Goal: Information Seeking & Learning: Find specific fact

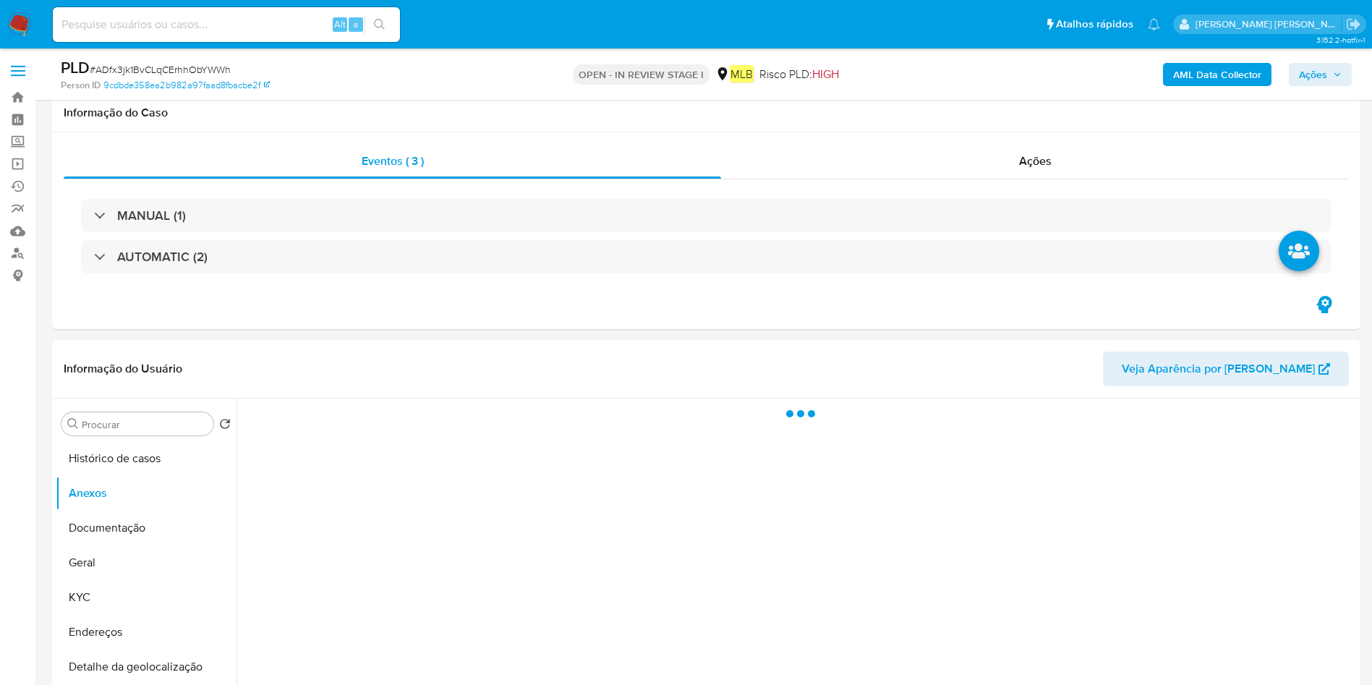
select select "10"
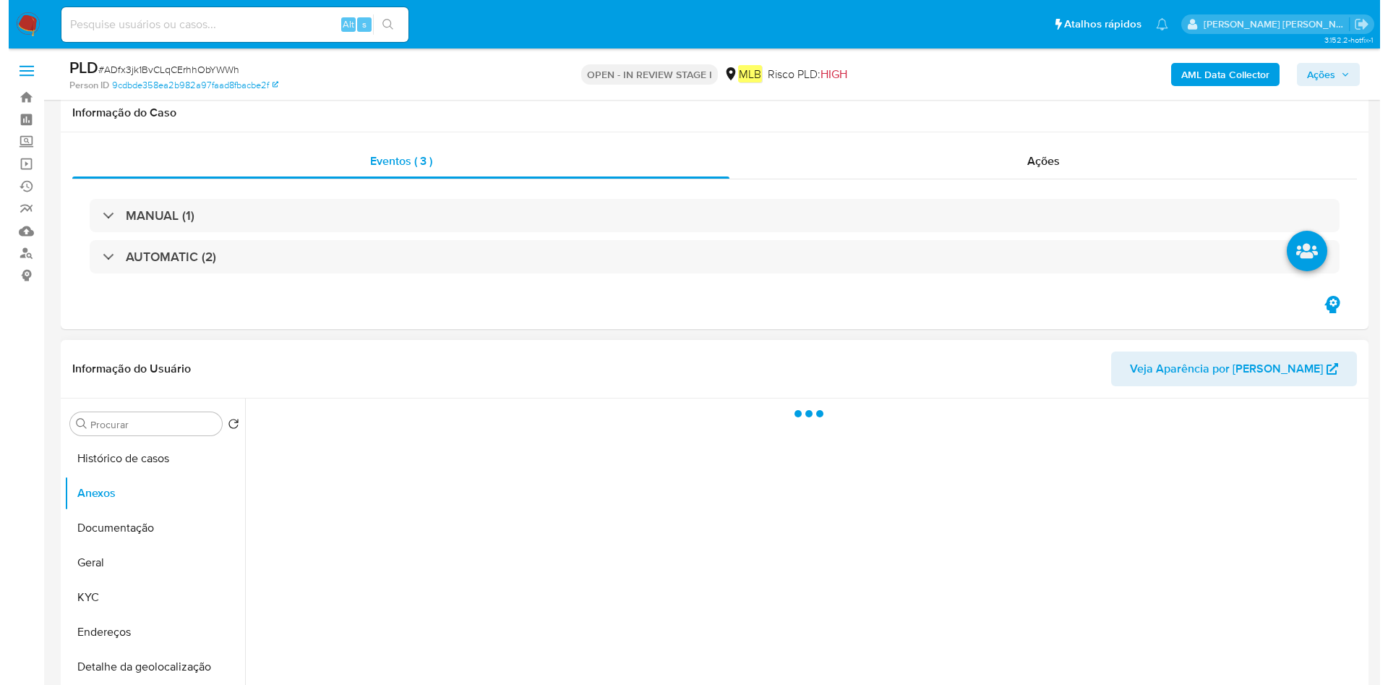
scroll to position [217, 0]
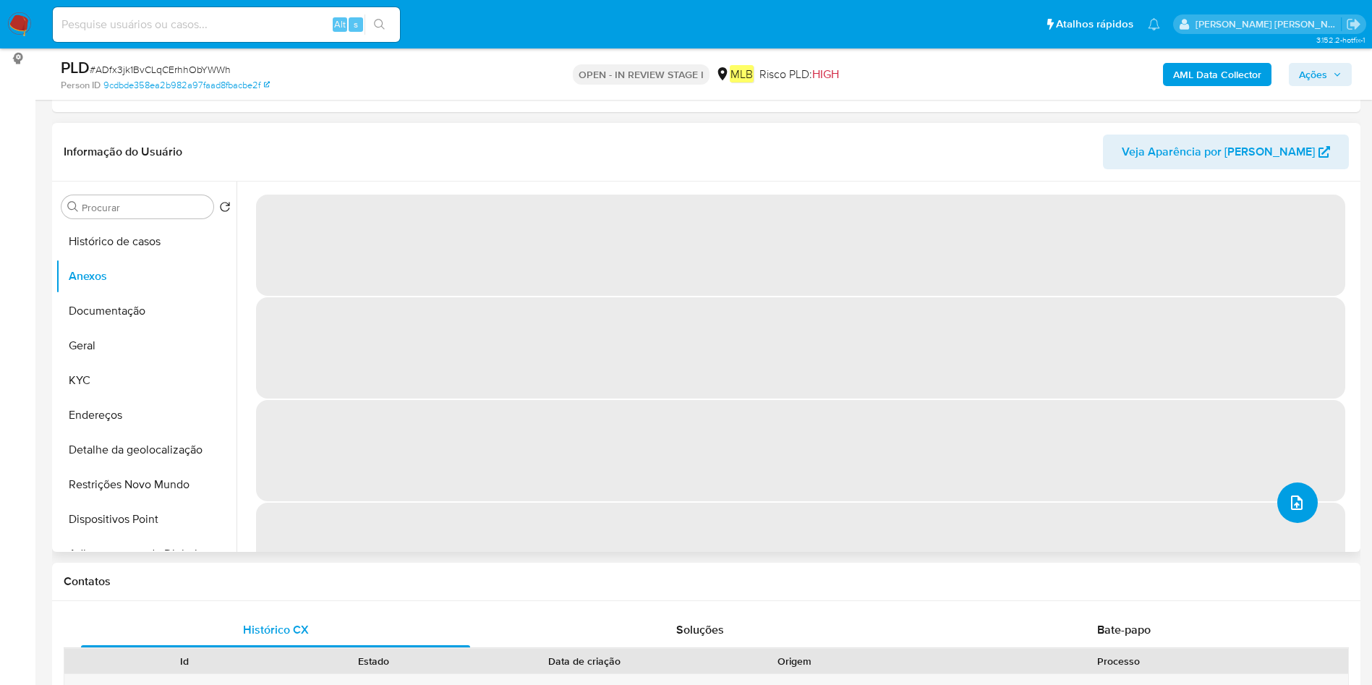
click at [1288, 503] on icon "upload-file" at bounding box center [1296, 502] width 17 height 17
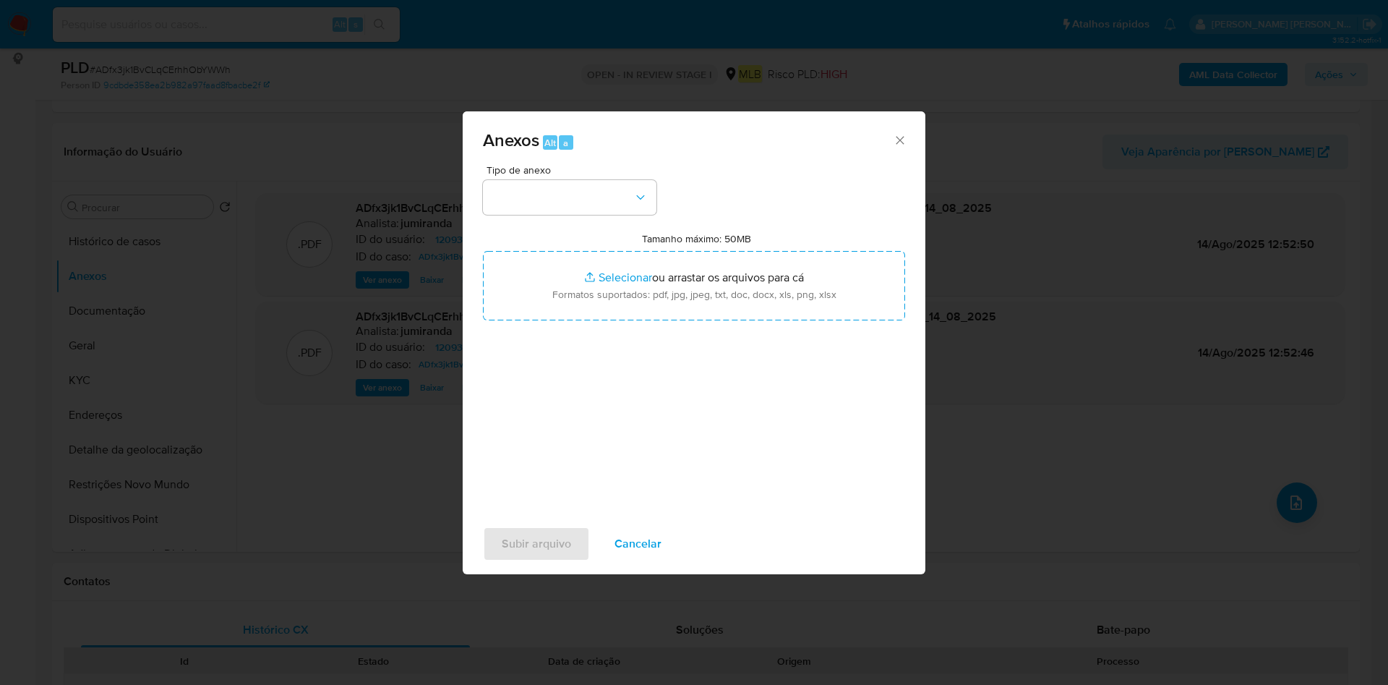
click at [608, 186] on button "button" at bounding box center [570, 197] width 174 height 35
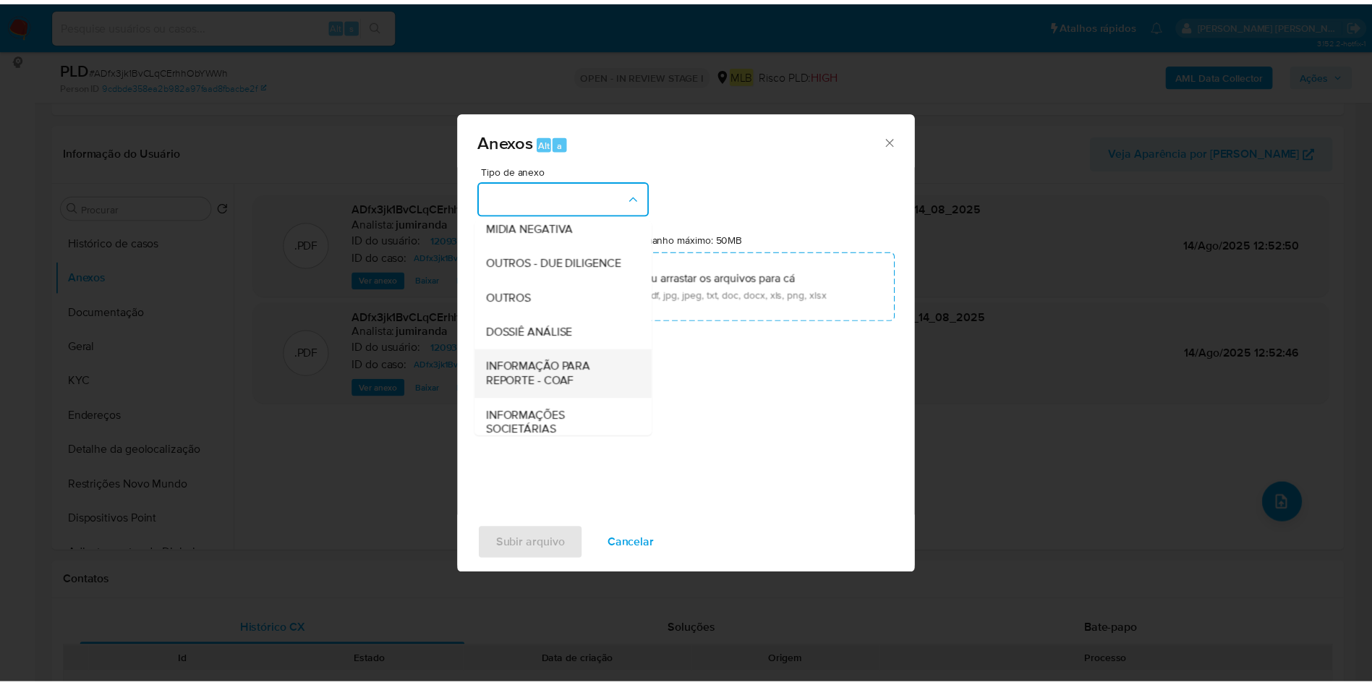
scroll to position [223, 0]
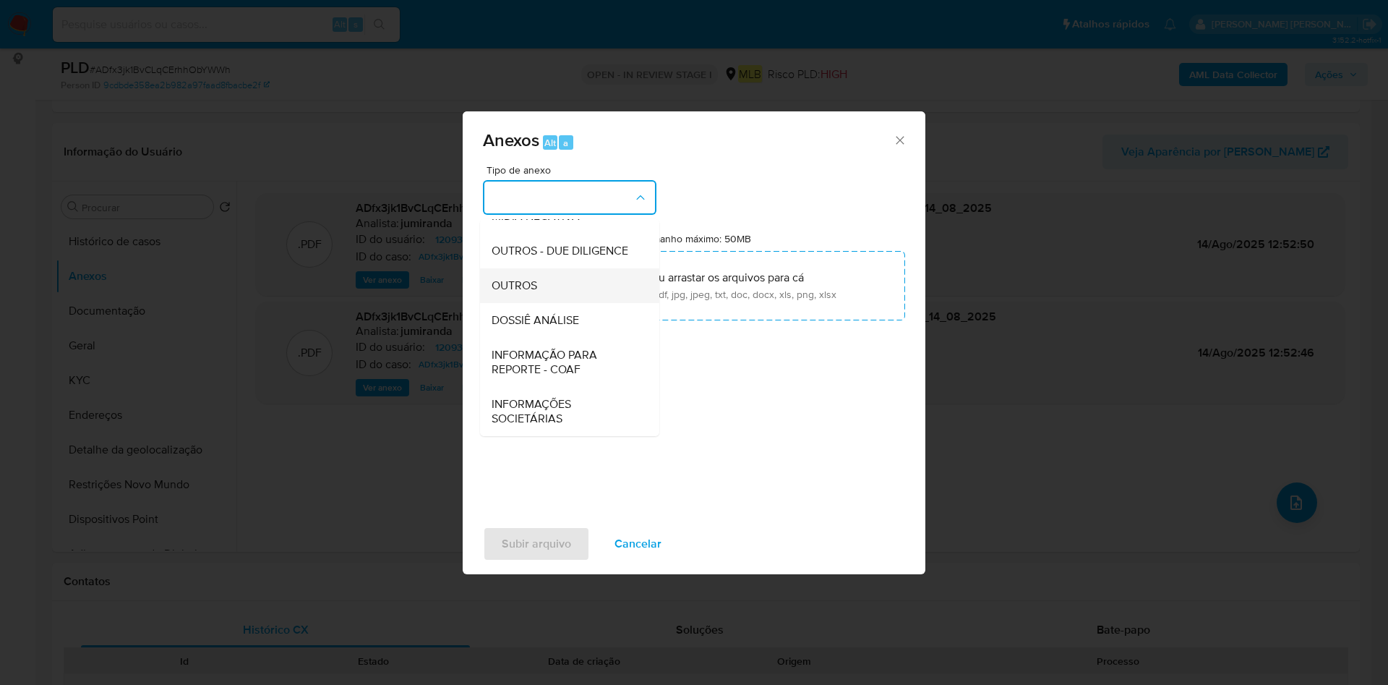
click at [586, 276] on div "OUTROS" at bounding box center [566, 285] width 148 height 35
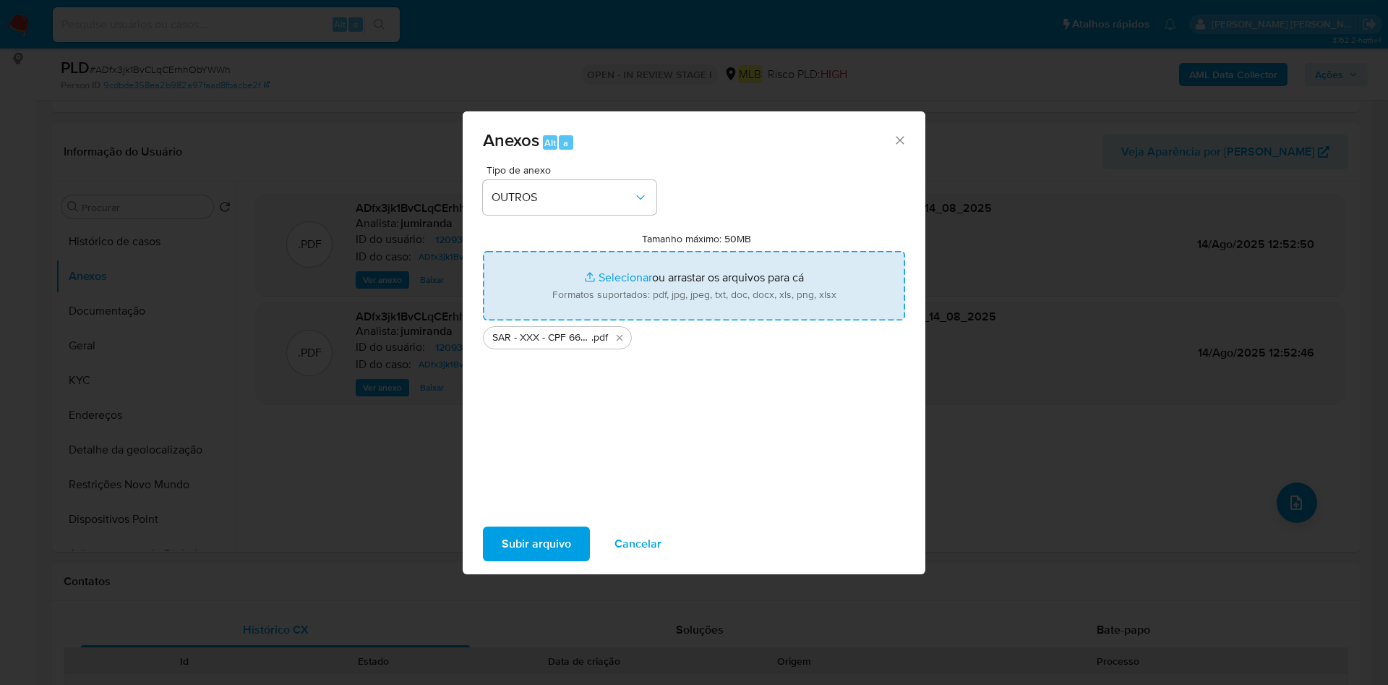
type input "C:\fakepath\Mulan 1209378885_2025_08_14_08_30_44.xlsx"
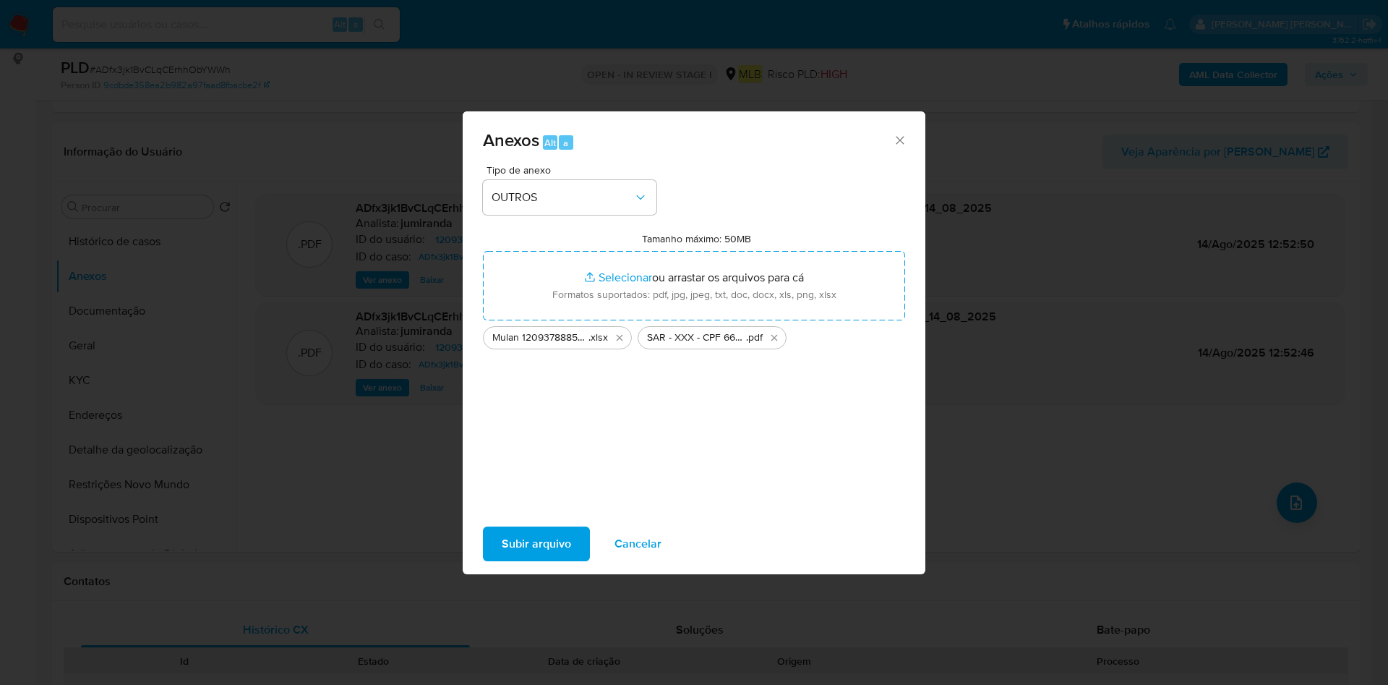
click at [495, 538] on button "Subir arquivo" at bounding box center [536, 543] width 107 height 35
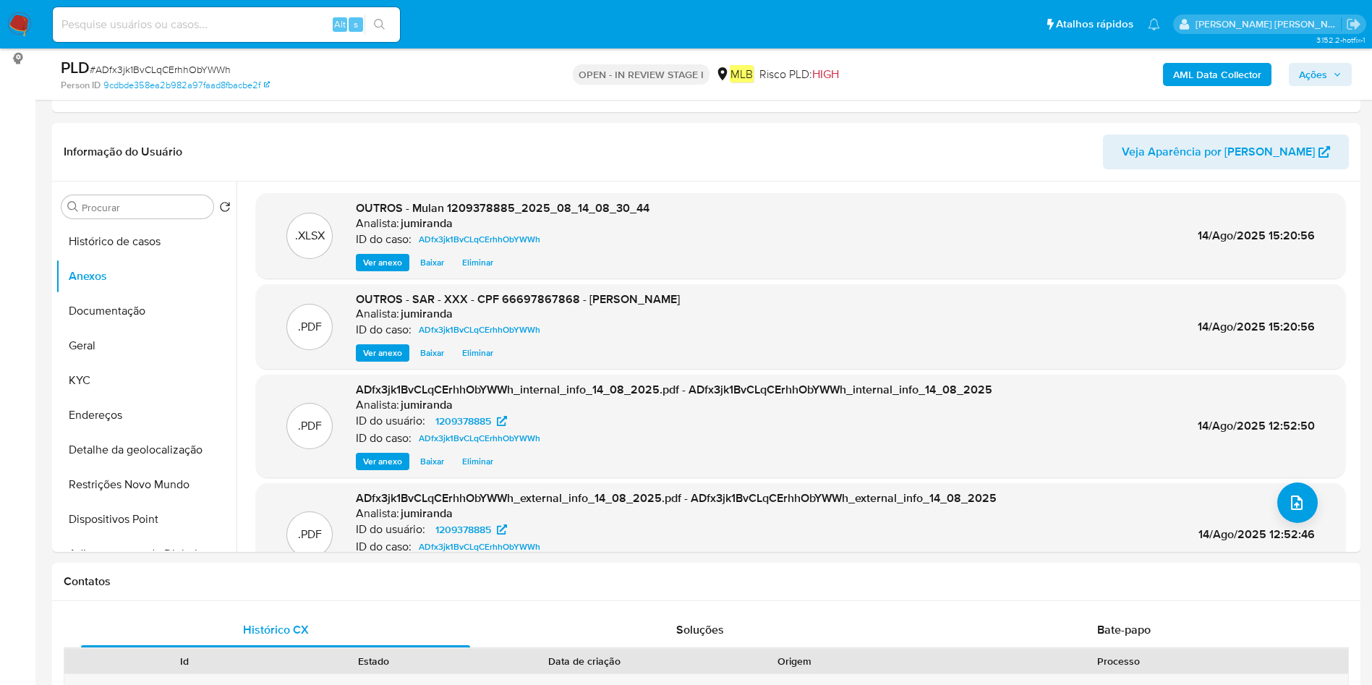
click at [1312, 72] on span "Ações" at bounding box center [1313, 74] width 28 height 23
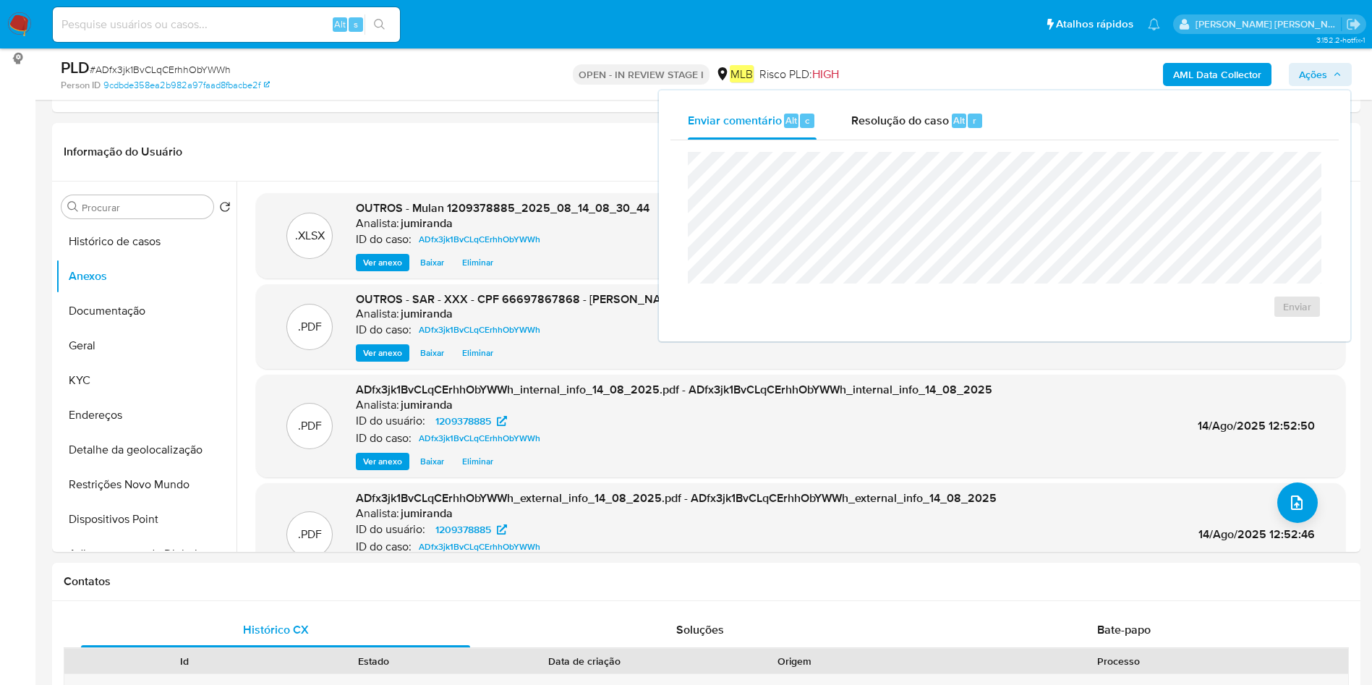
drag, startPoint x: 966, startPoint y: 127, endPoint x: 957, endPoint y: 145, distance: 19.4
click at [965, 127] on div "Alt r" at bounding box center [967, 121] width 30 height 14
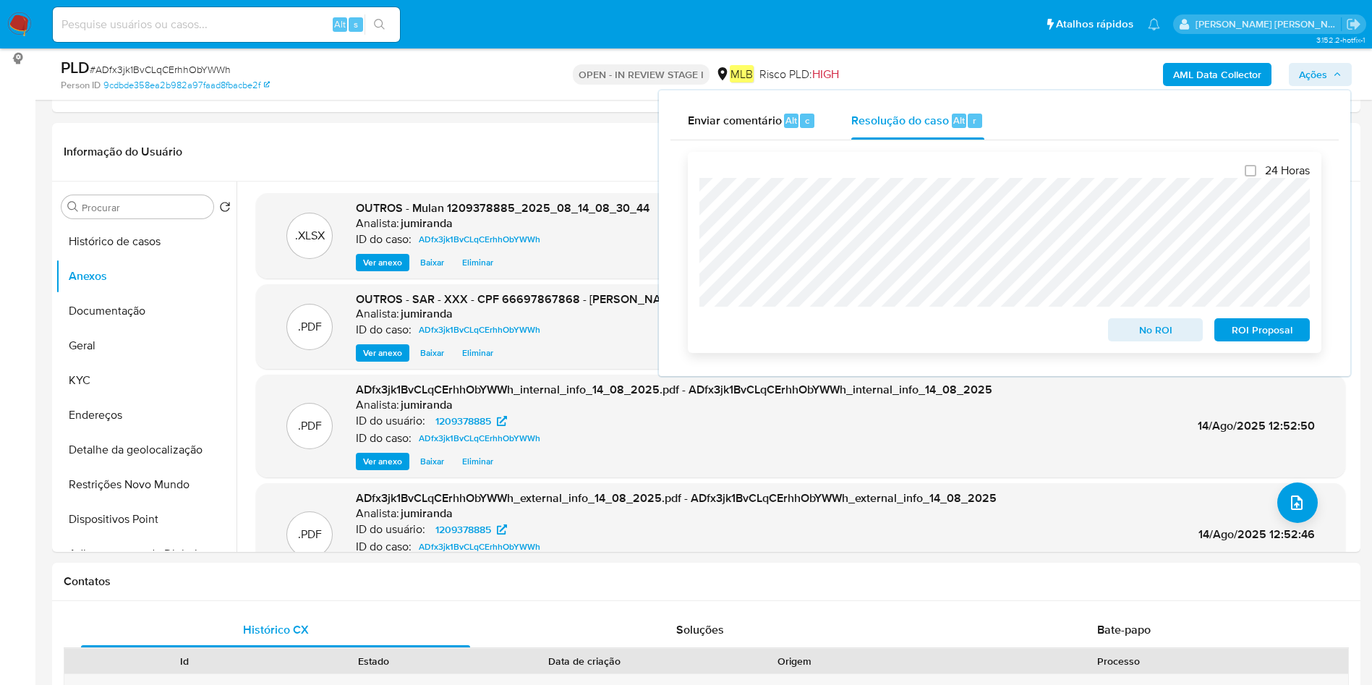
click at [1229, 324] on span "ROI Proposal" at bounding box center [1261, 330] width 75 height 20
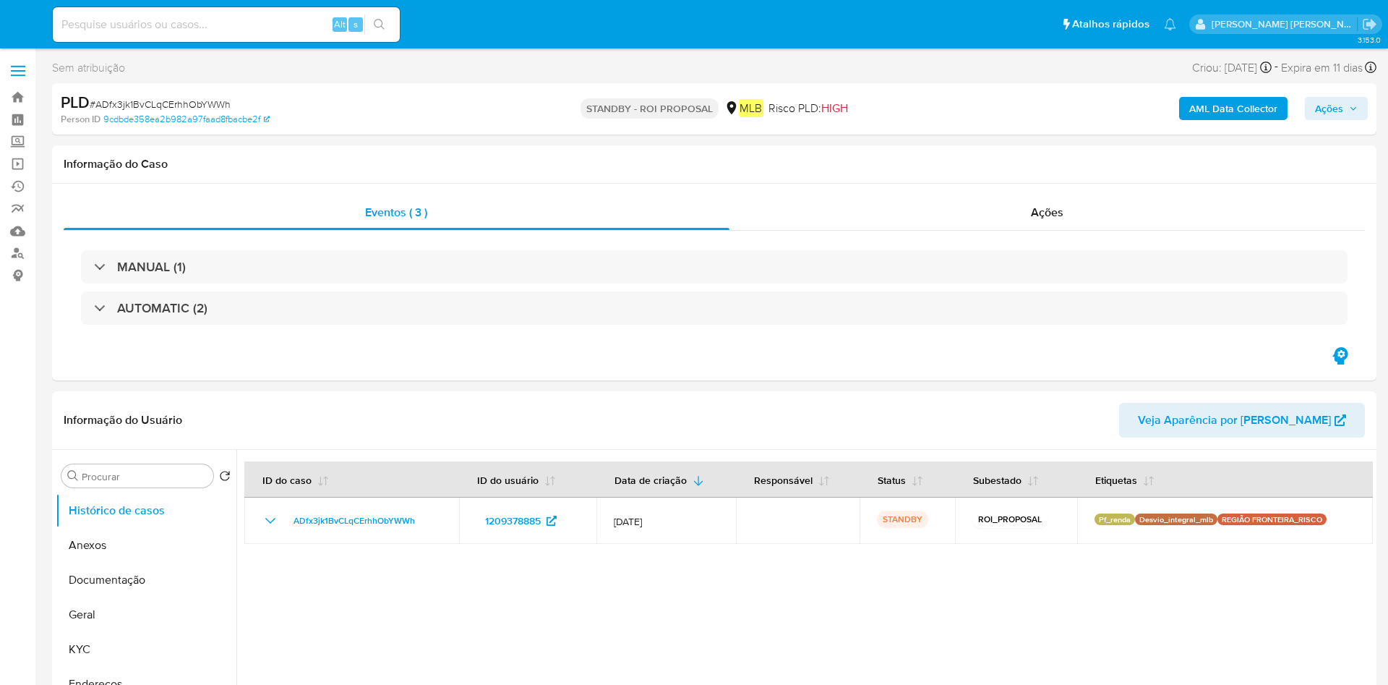
select select "10"
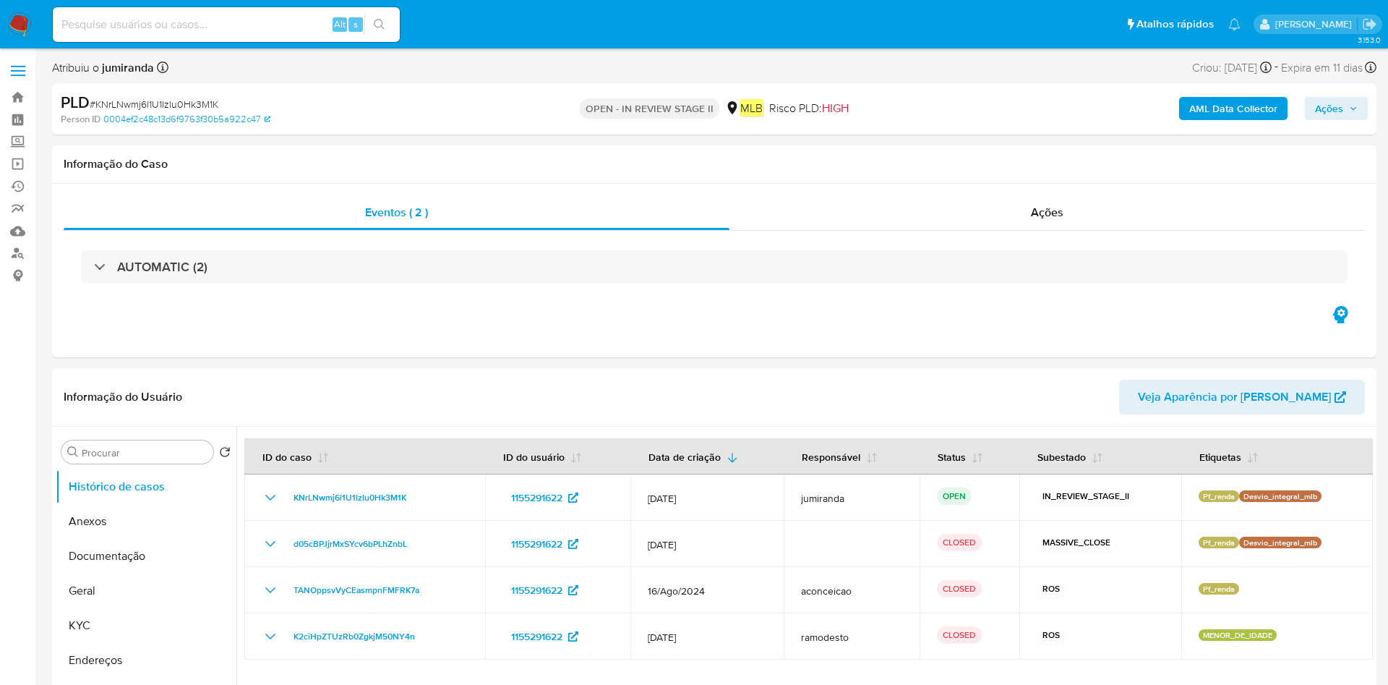
select select "10"
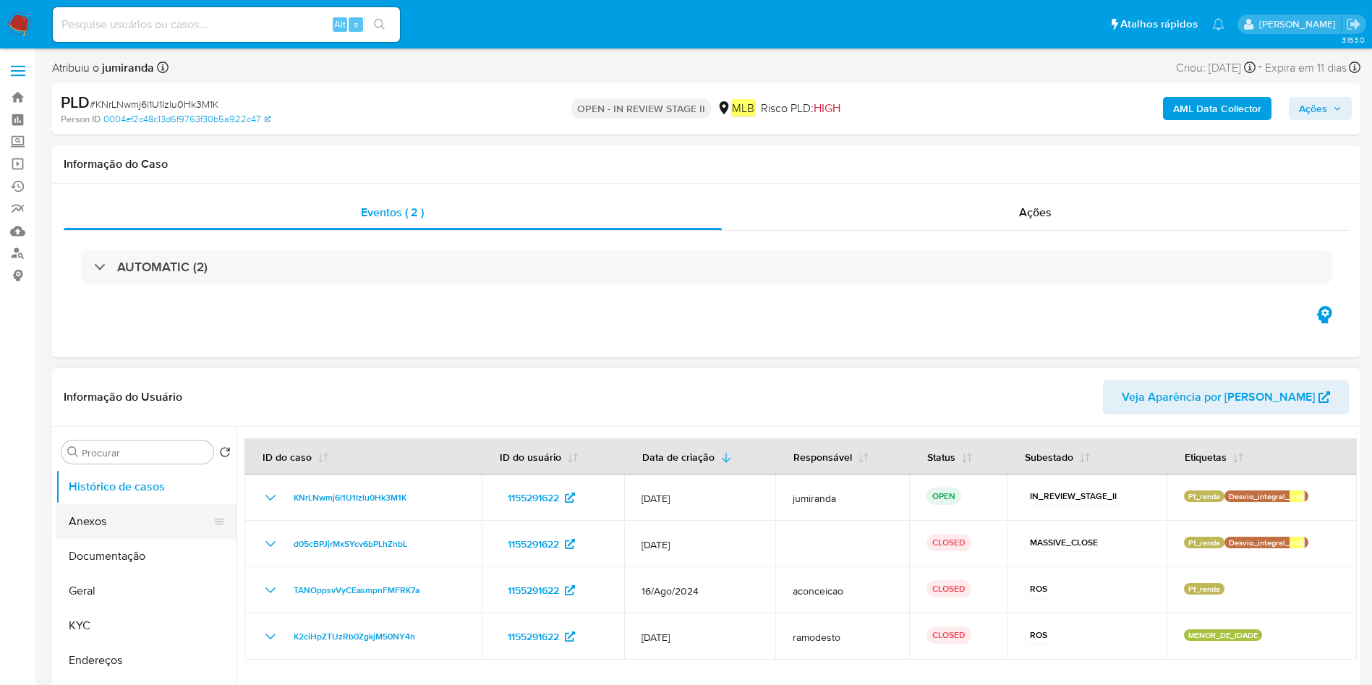
click at [108, 521] on button "Anexos" at bounding box center [140, 521] width 169 height 35
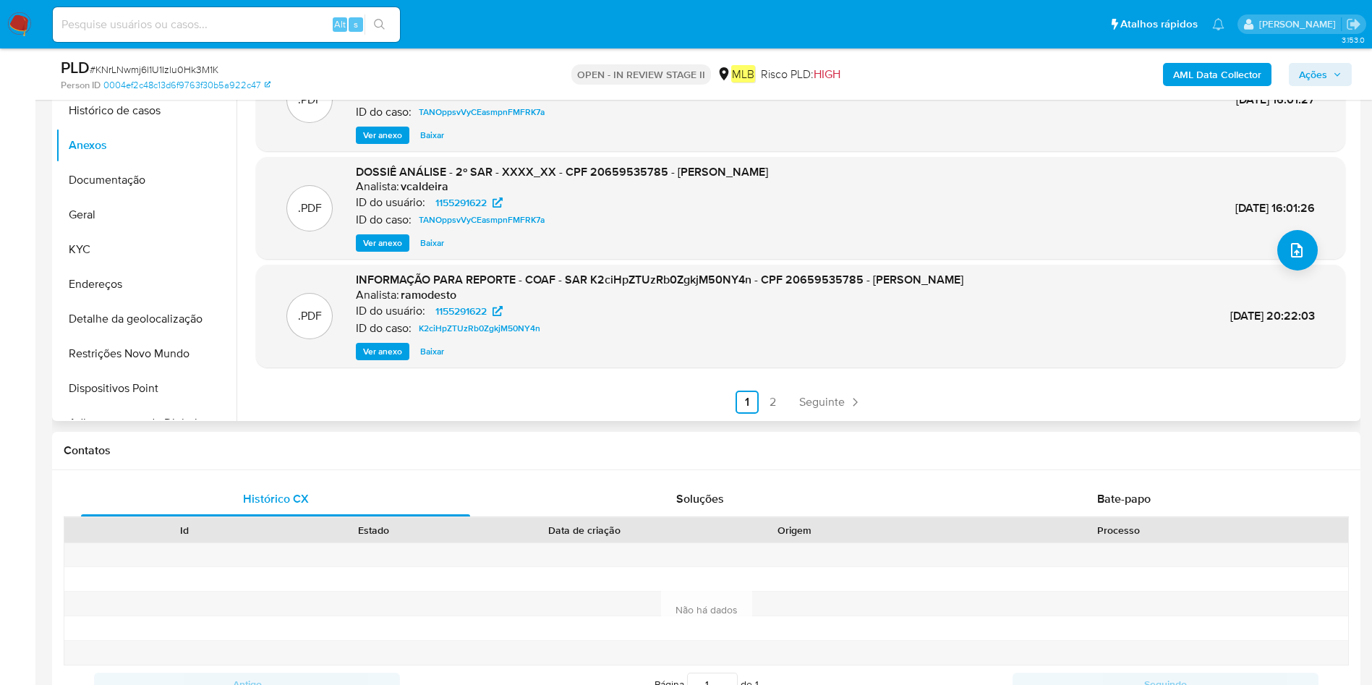
scroll to position [325, 0]
click at [766, 401] on link "2" at bounding box center [772, 401] width 23 height 23
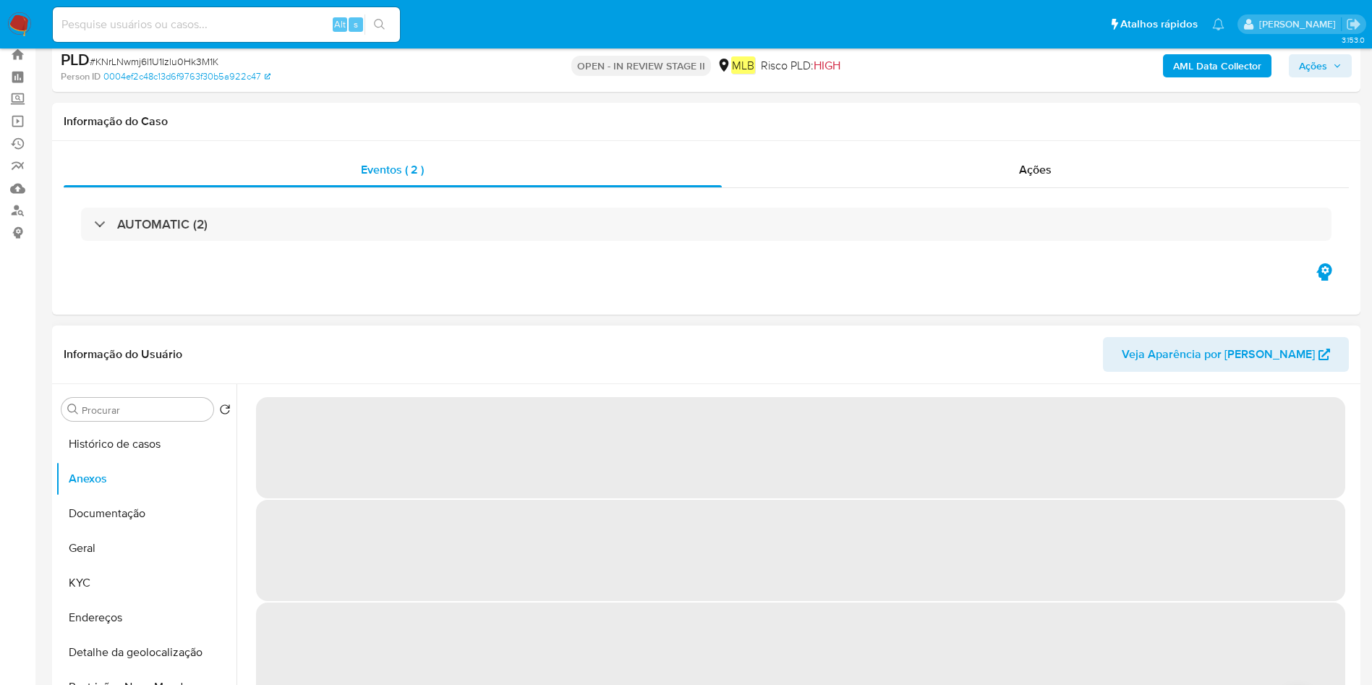
scroll to position [0, 0]
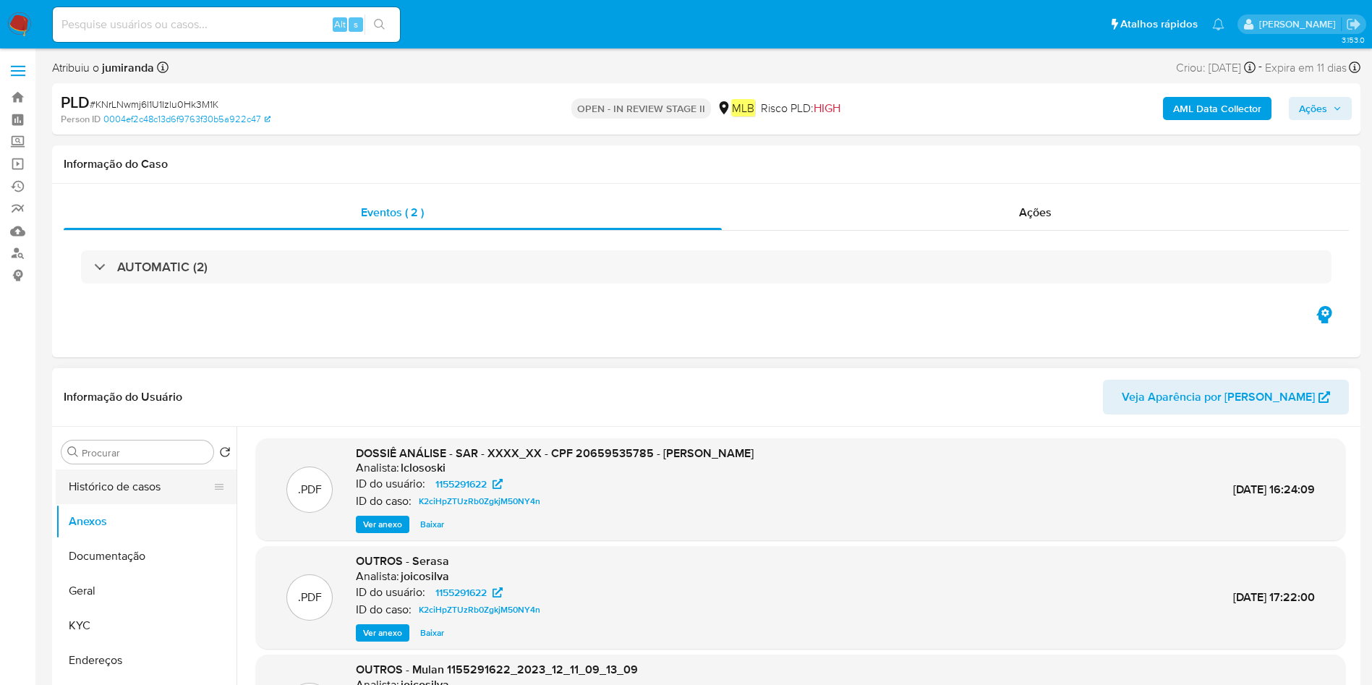
click at [124, 483] on button "Histórico de casos" at bounding box center [140, 486] width 169 height 35
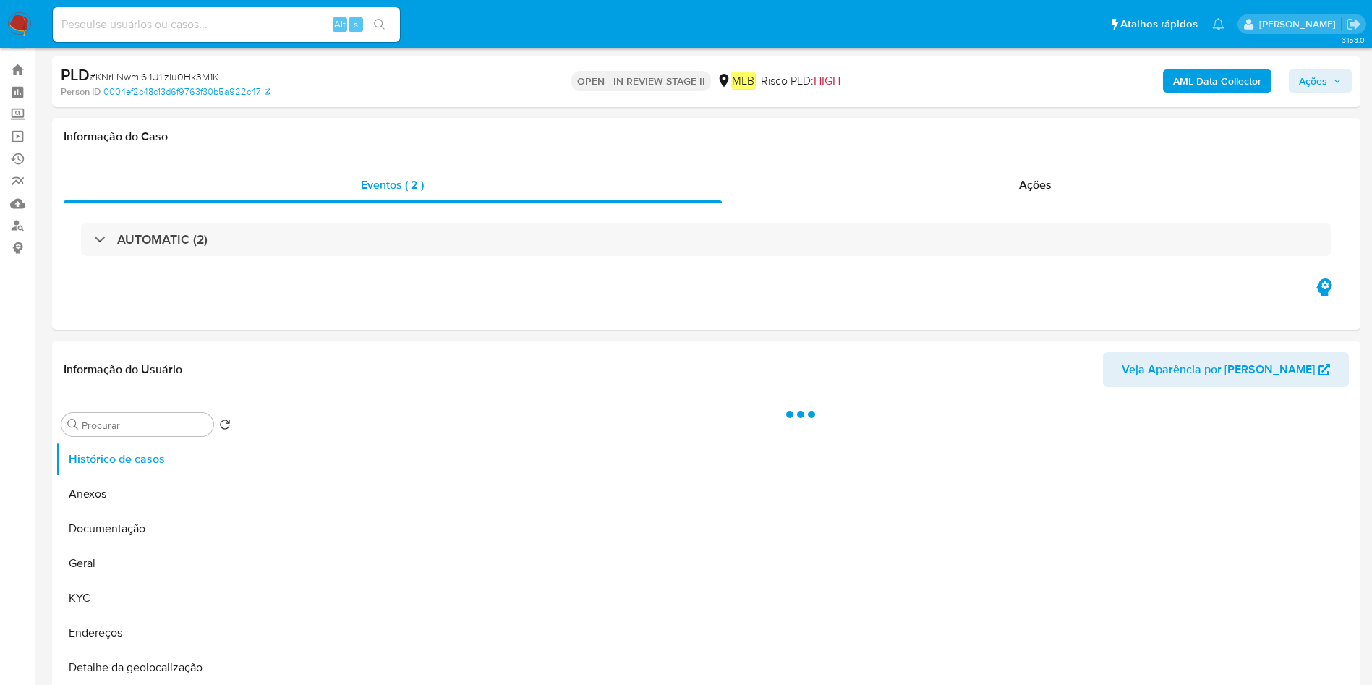
scroll to position [108, 0]
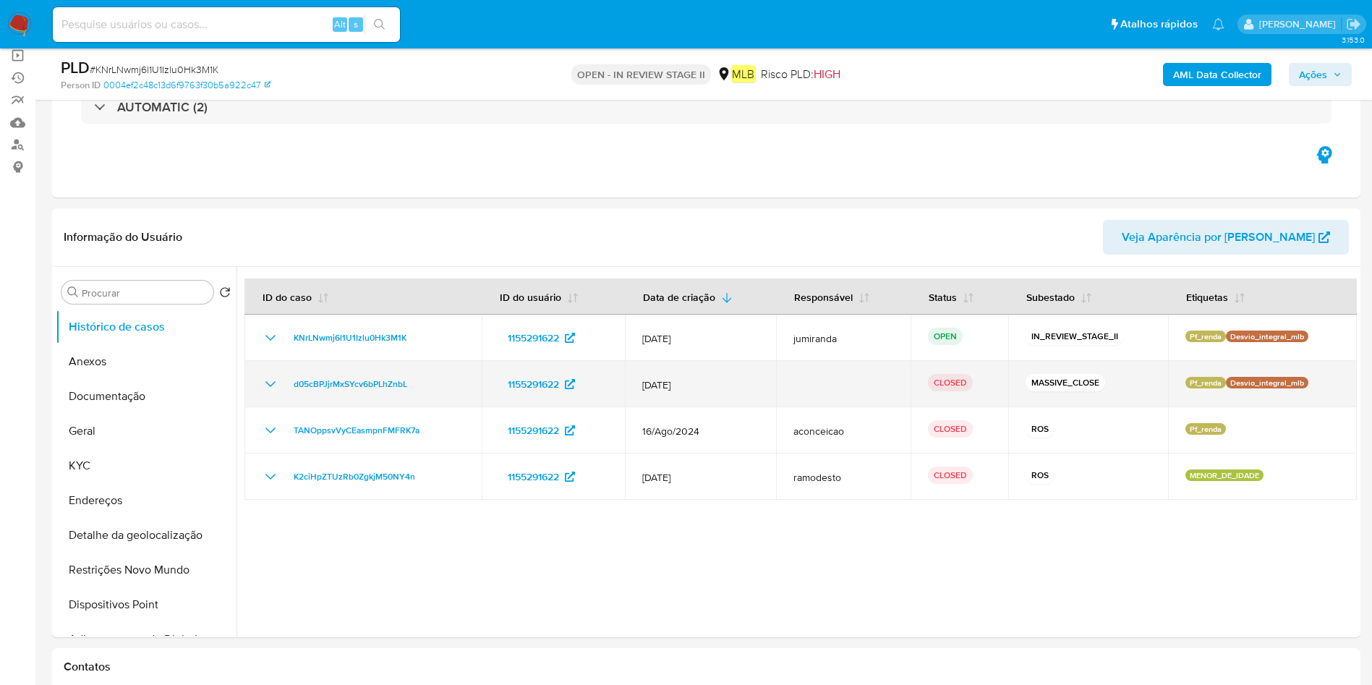
click at [279, 388] on div "d05cBPJjrMxSYcv6bPLhZnbL" at bounding box center [363, 383] width 202 height 17
click at [270, 380] on icon "Mostrar/Ocultar" at bounding box center [270, 383] width 17 height 17
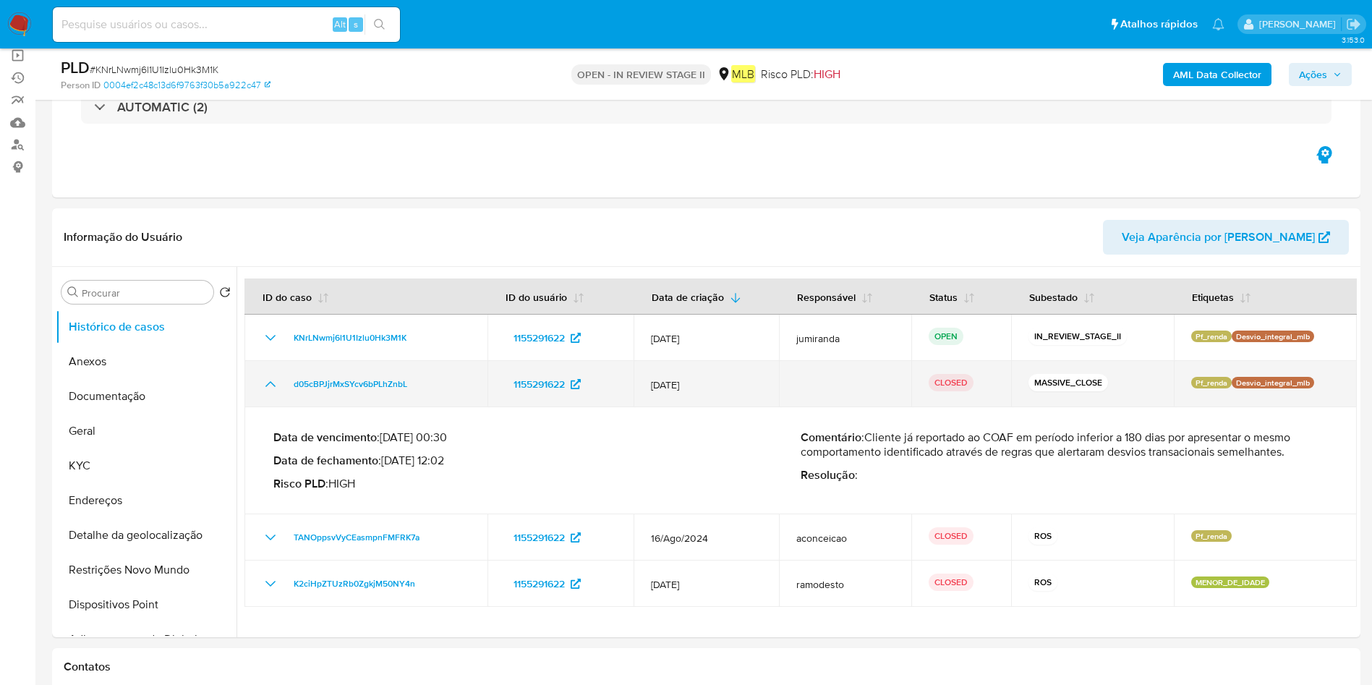
click at [270, 380] on icon "Mostrar/Ocultar" at bounding box center [270, 383] width 17 height 17
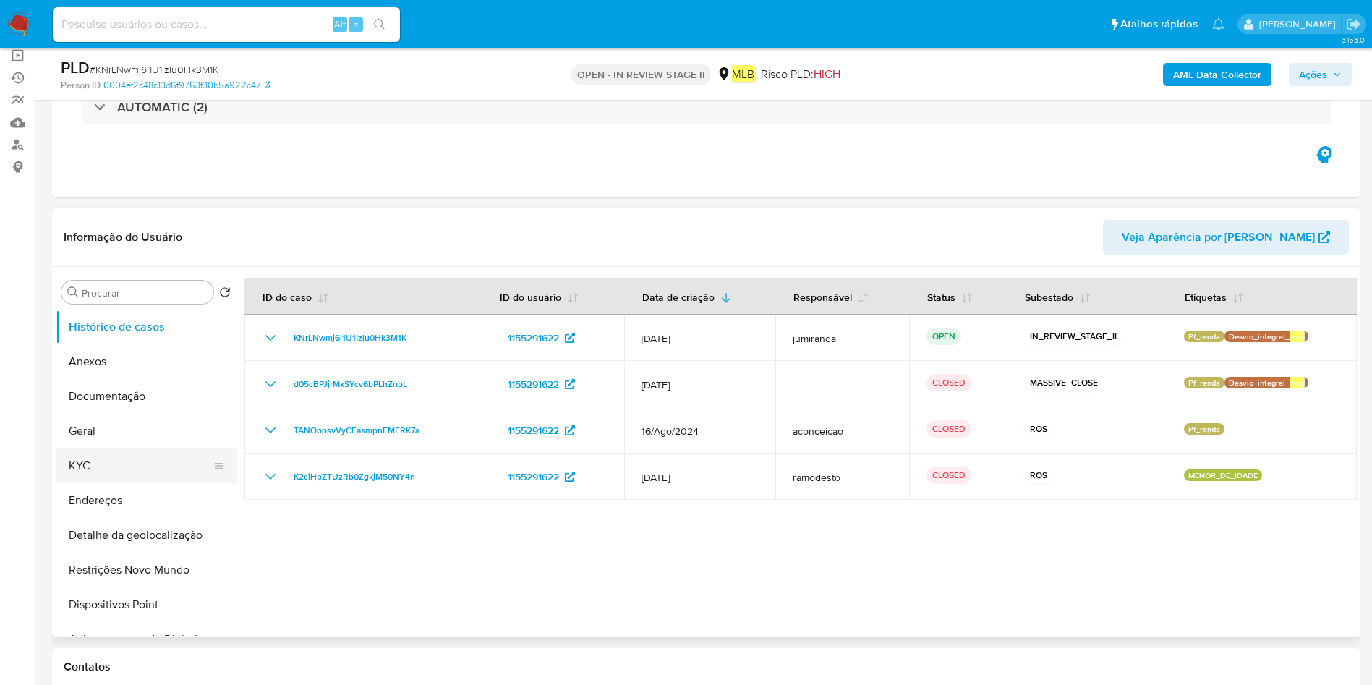
click at [107, 462] on button "KYC" at bounding box center [140, 465] width 169 height 35
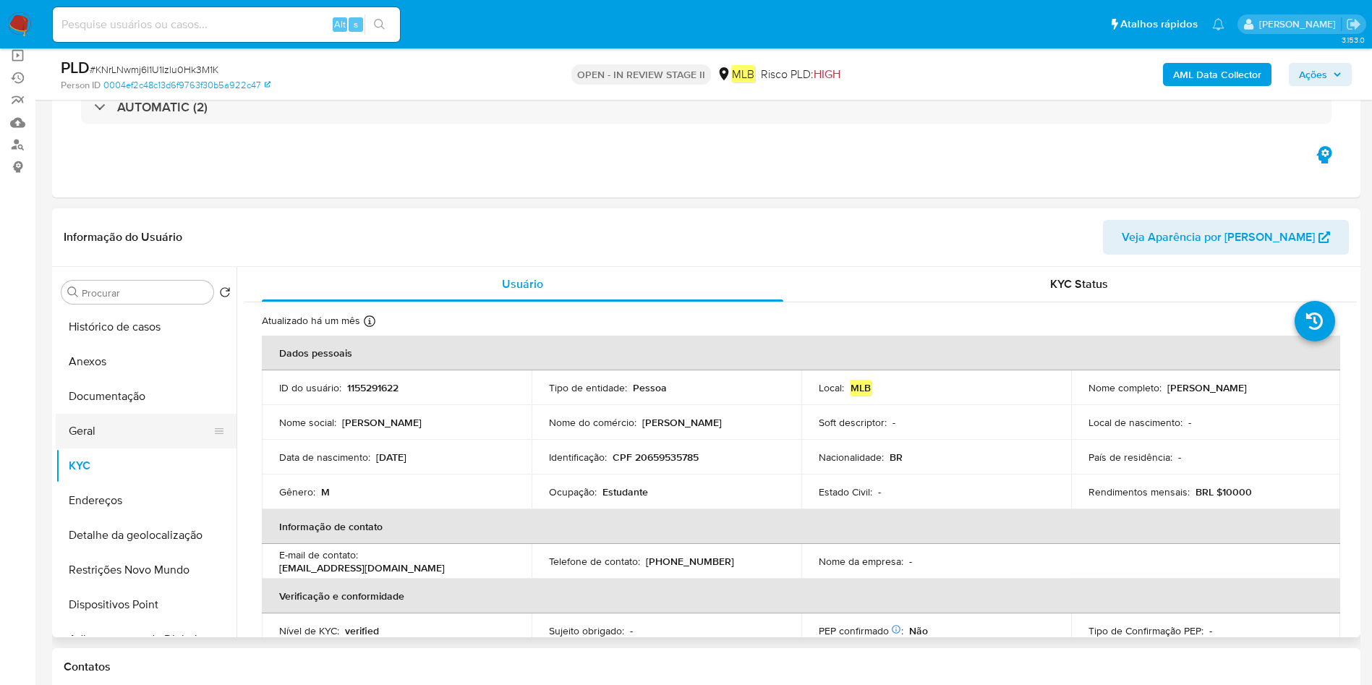
click at [133, 432] on button "Geral" at bounding box center [140, 431] width 169 height 35
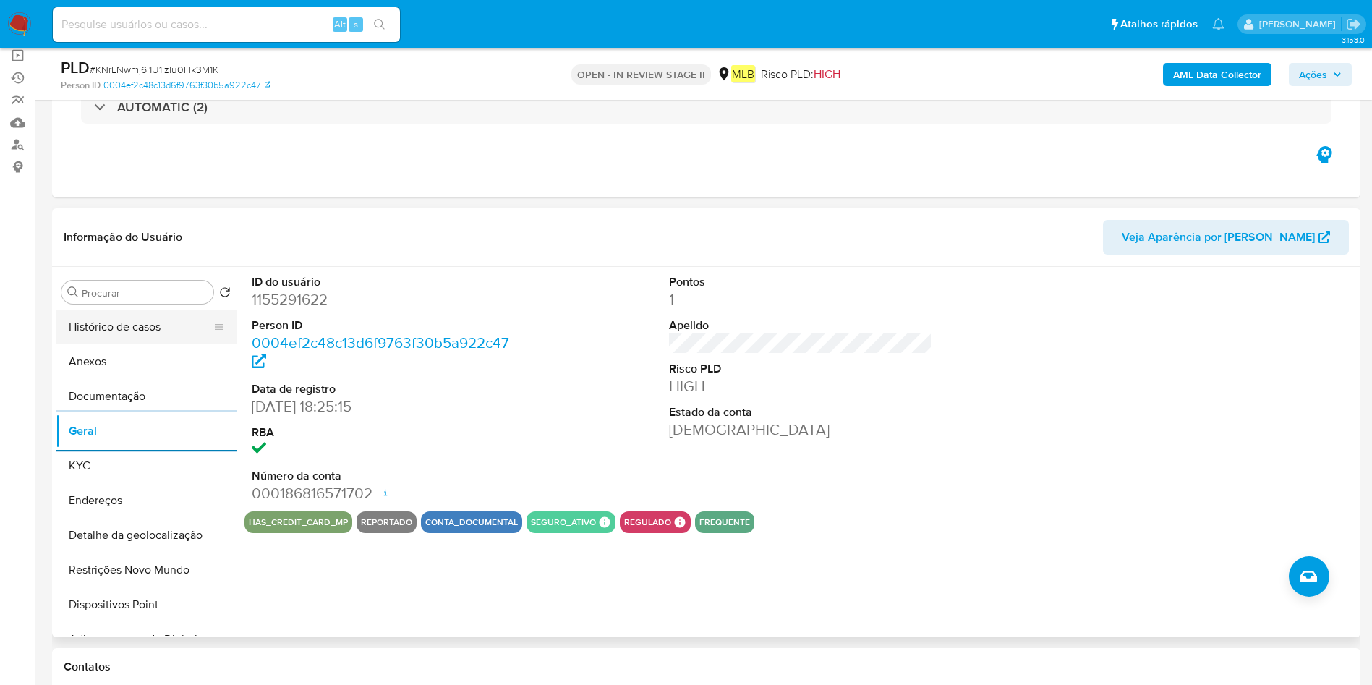
click at [148, 328] on button "Histórico de casos" at bounding box center [140, 327] width 169 height 35
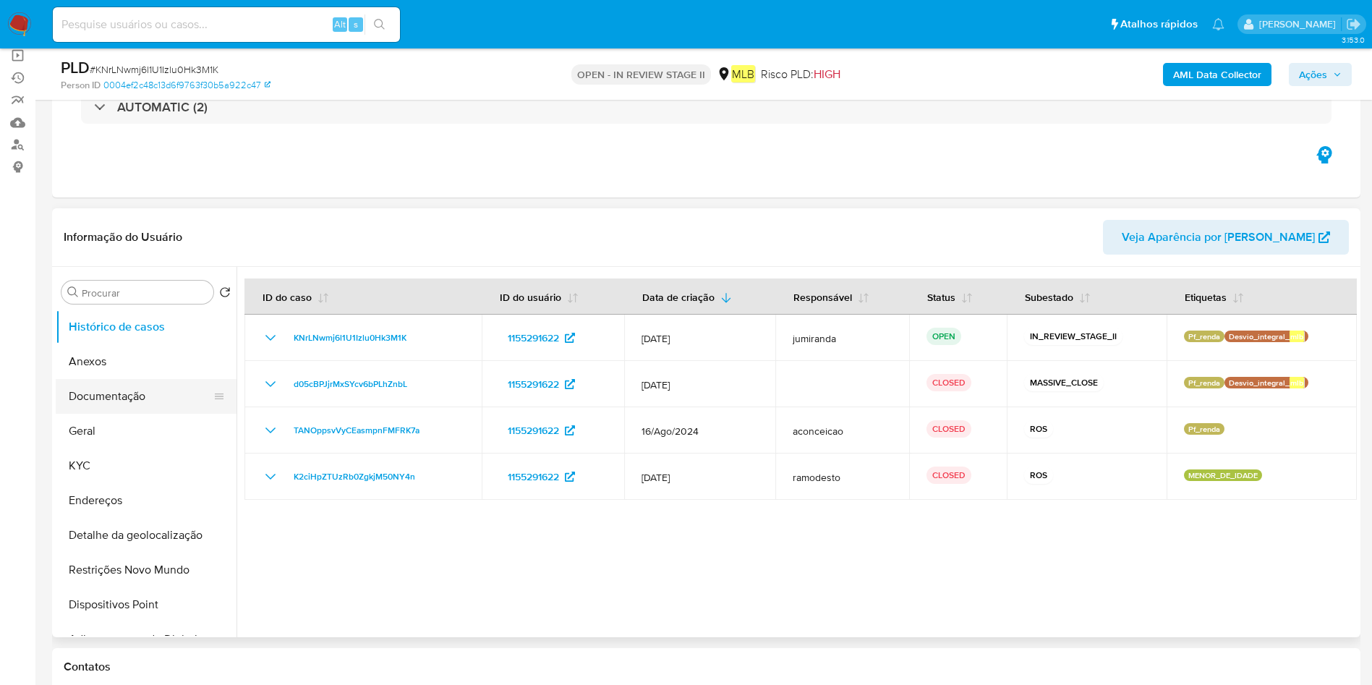
click at [147, 392] on button "Documentação" at bounding box center [140, 396] width 169 height 35
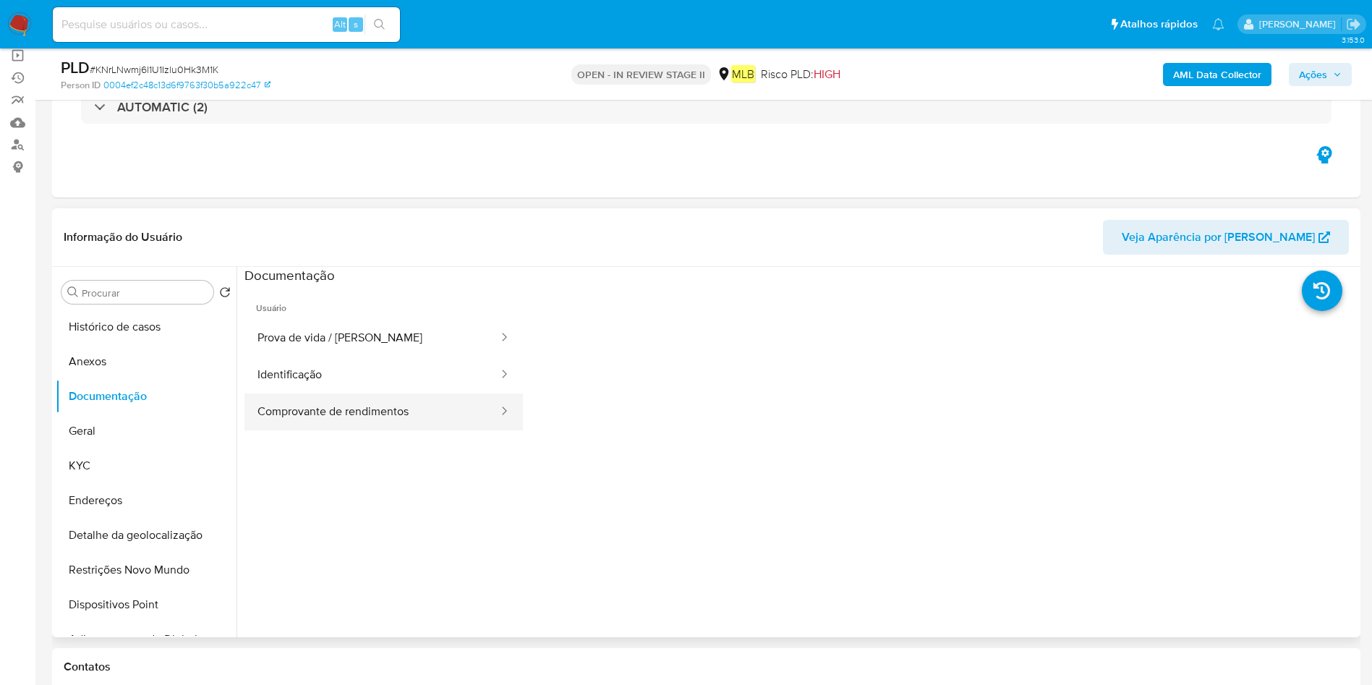
click at [379, 407] on button "Comprovante de rendimentos" at bounding box center [371, 411] width 255 height 37
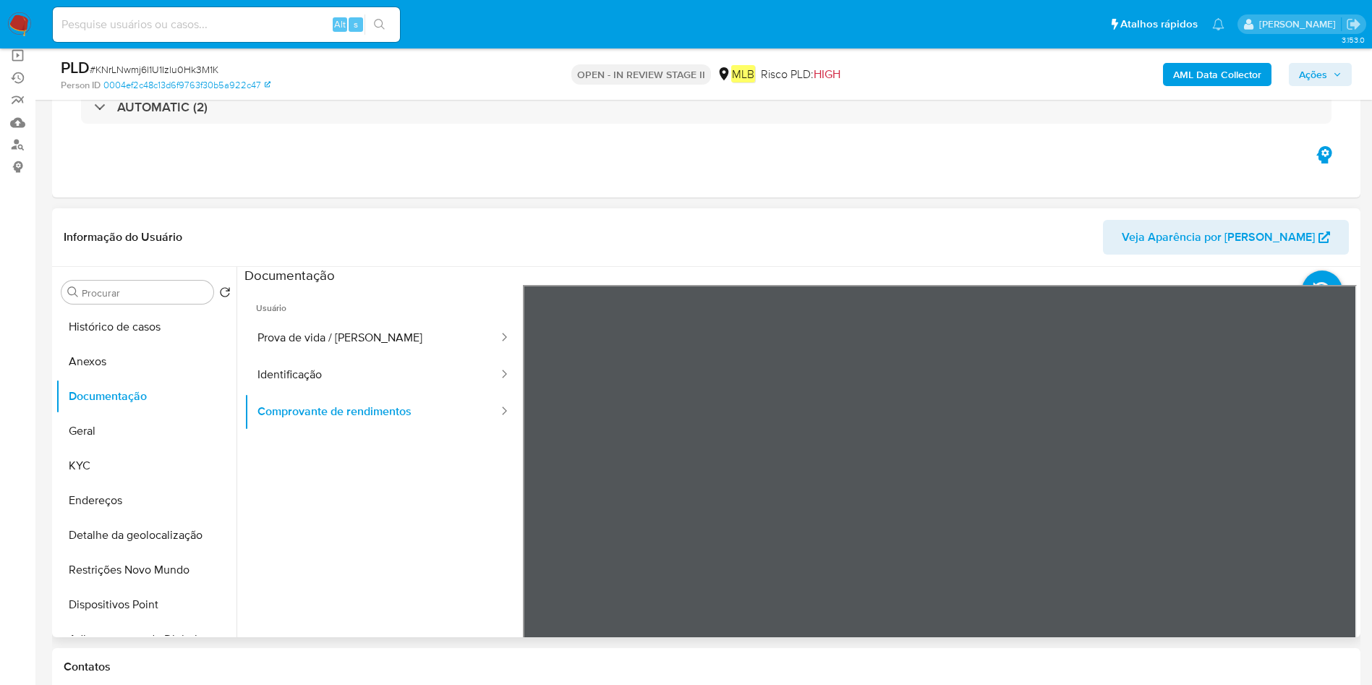
scroll to position [0, 0]
click at [127, 364] on button "Anexos" at bounding box center [140, 361] width 169 height 35
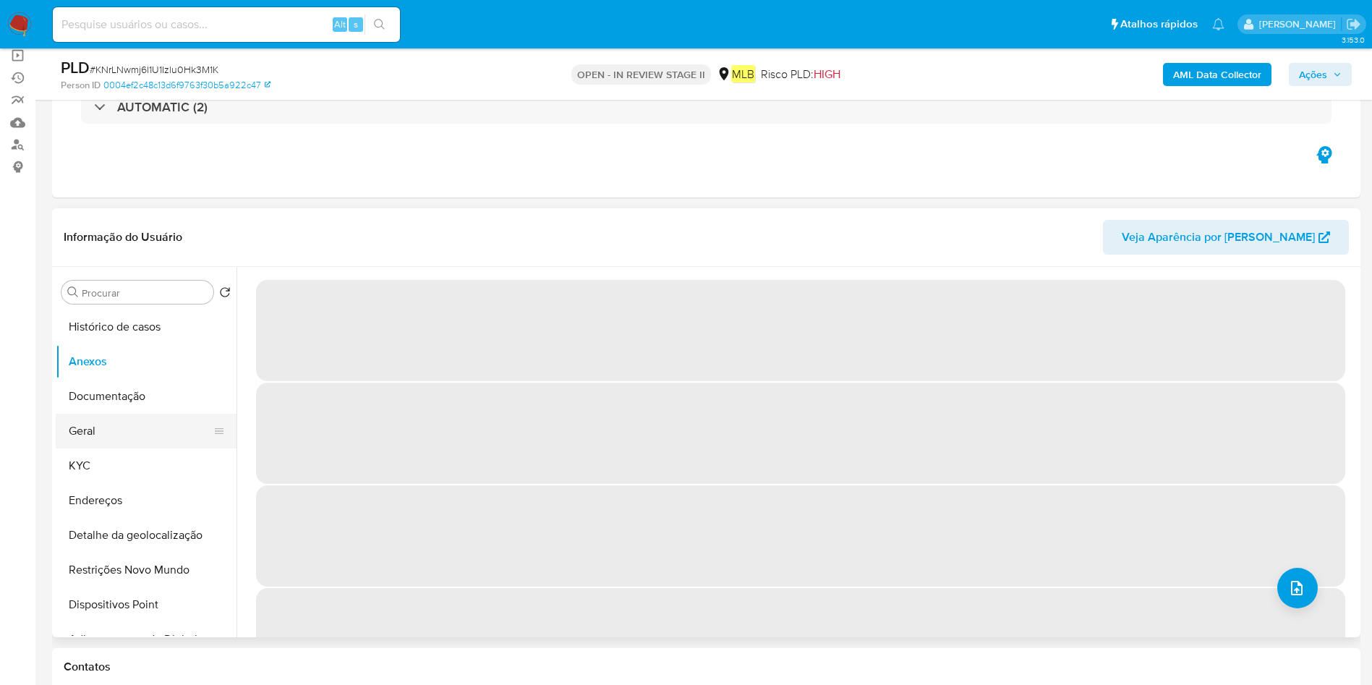
click at [142, 432] on button "Geral" at bounding box center [140, 431] width 169 height 35
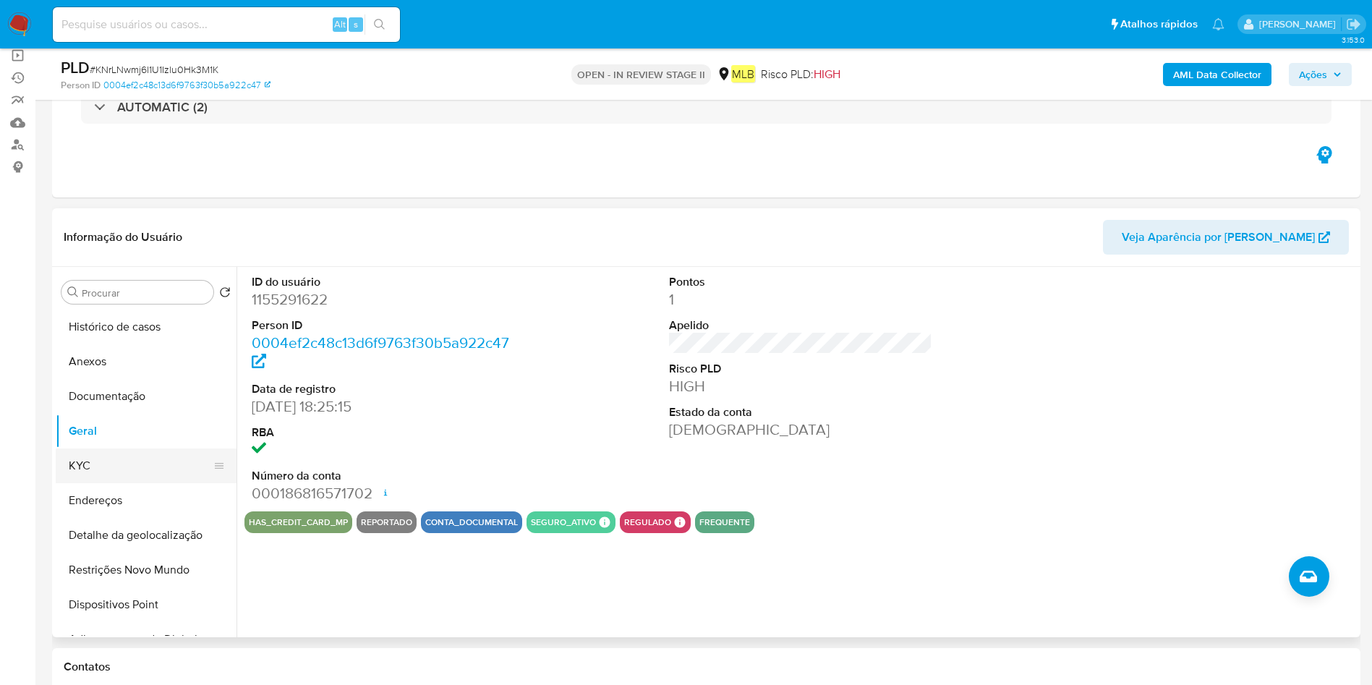
click at [96, 470] on button "KYC" at bounding box center [140, 465] width 169 height 35
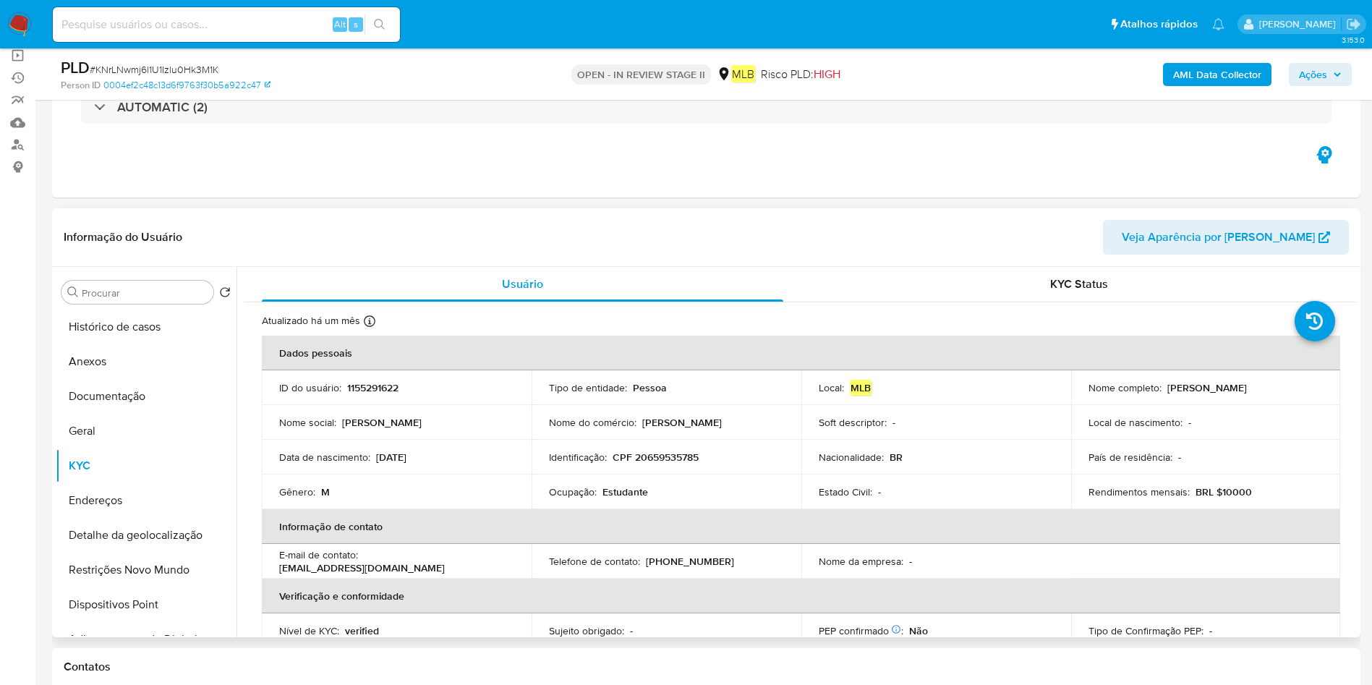
click at [624, 492] on p "Estudante" at bounding box center [625, 491] width 46 height 13
copy div "Ocupação : Estudante"
click at [92, 435] on button "Geral" at bounding box center [140, 431] width 169 height 35
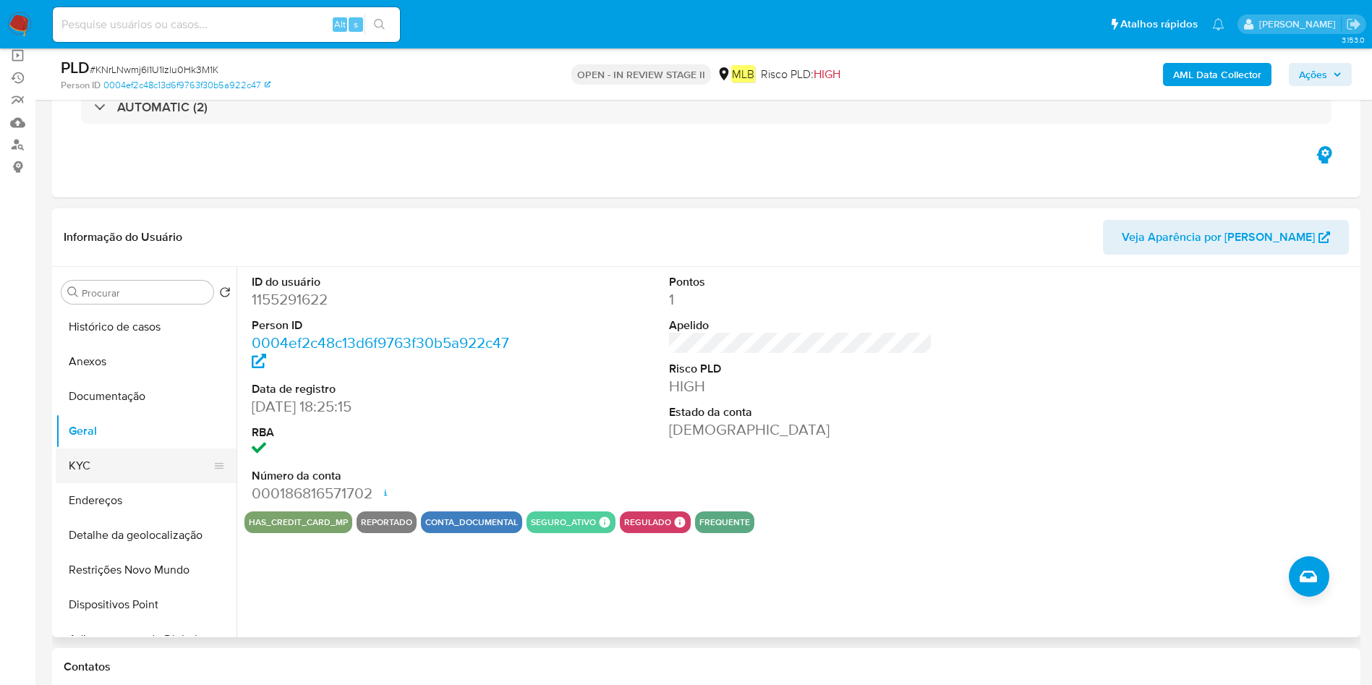
drag, startPoint x: 128, startPoint y: 457, endPoint x: 183, endPoint y: 453, distance: 55.1
click at [127, 457] on button "KYC" at bounding box center [140, 465] width 169 height 35
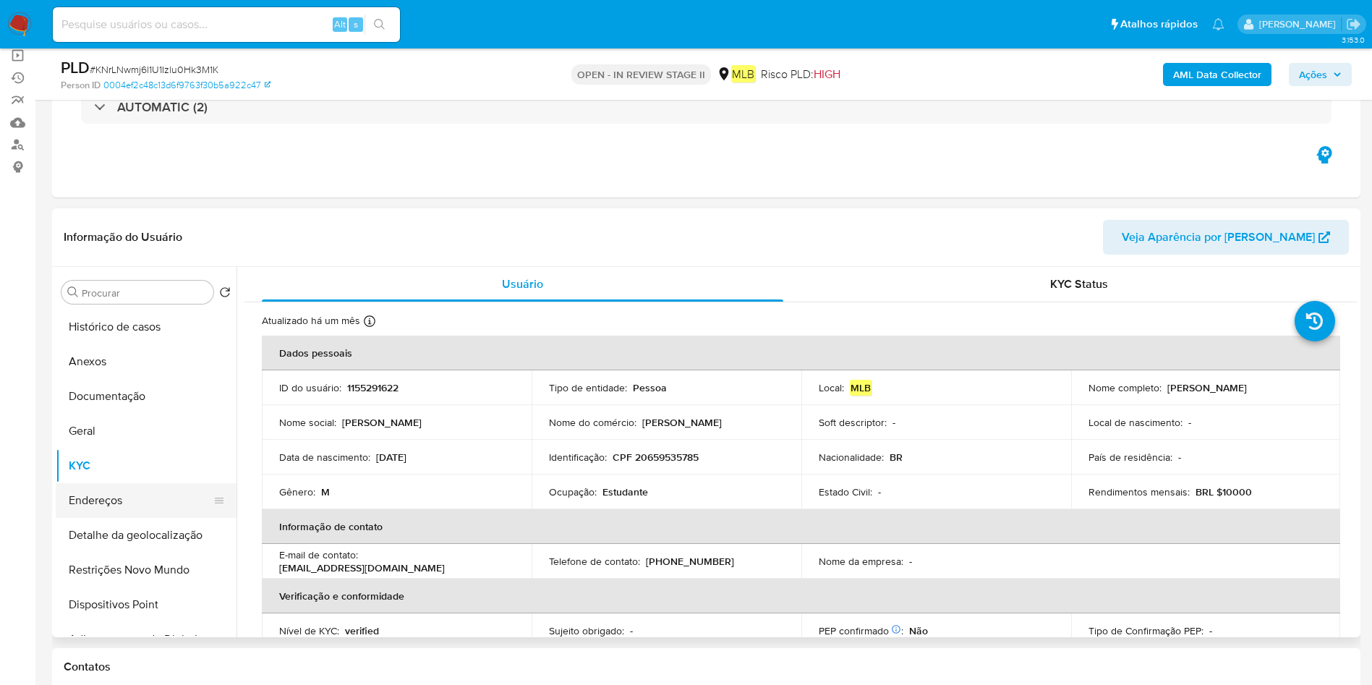
click at [108, 500] on button "Endereços" at bounding box center [140, 500] width 169 height 35
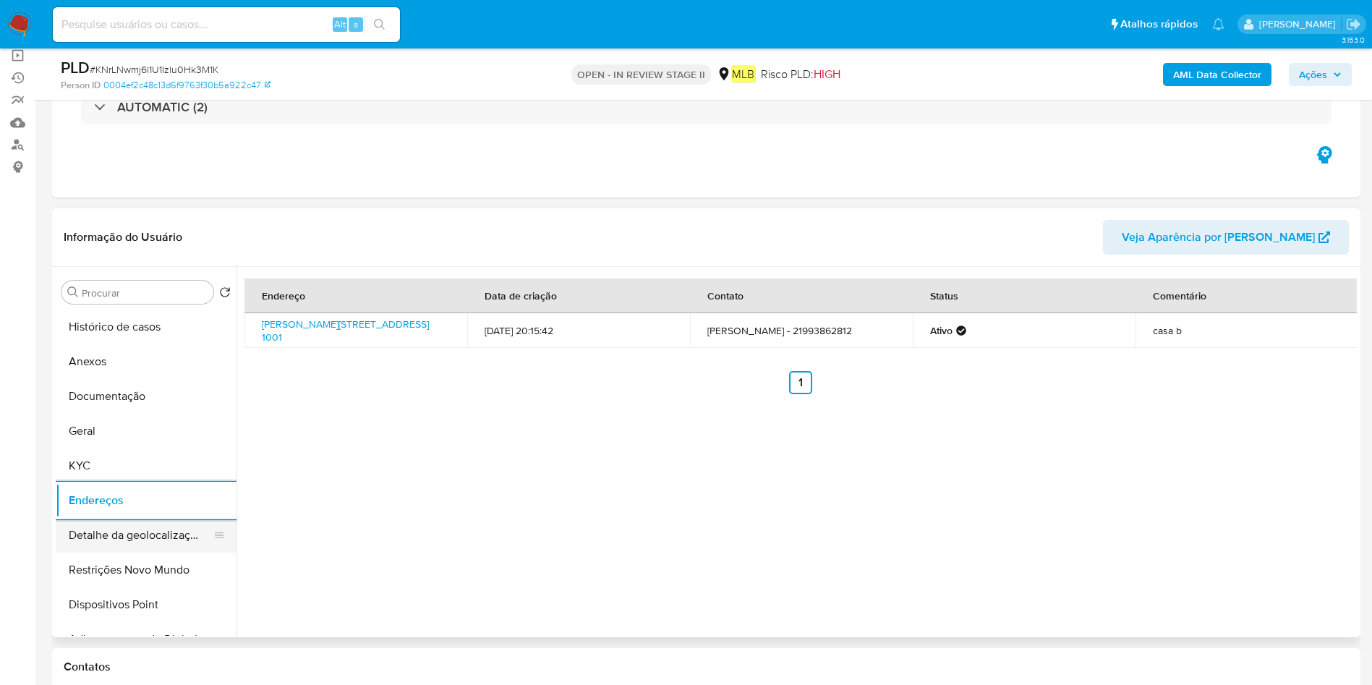
click at [128, 550] on button "Detalhe da geolocalização" at bounding box center [140, 535] width 169 height 35
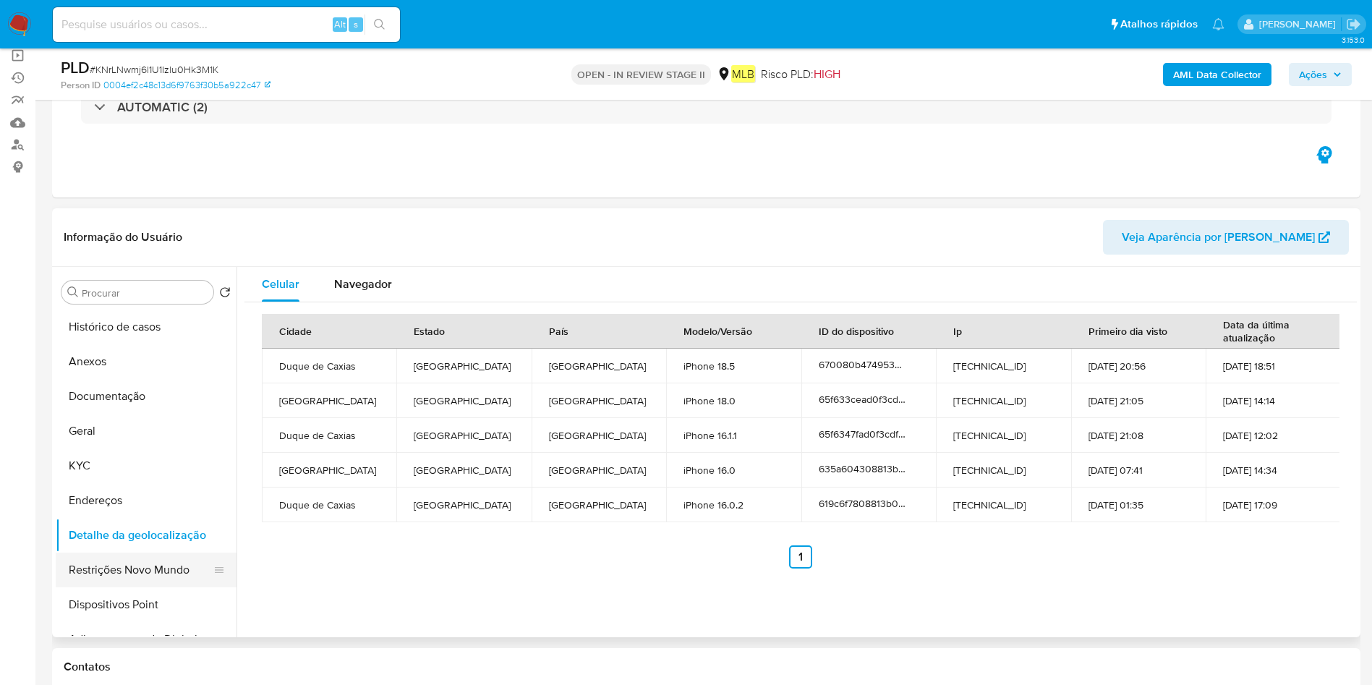
click at [90, 565] on button "Restrições Novo Mundo" at bounding box center [140, 569] width 169 height 35
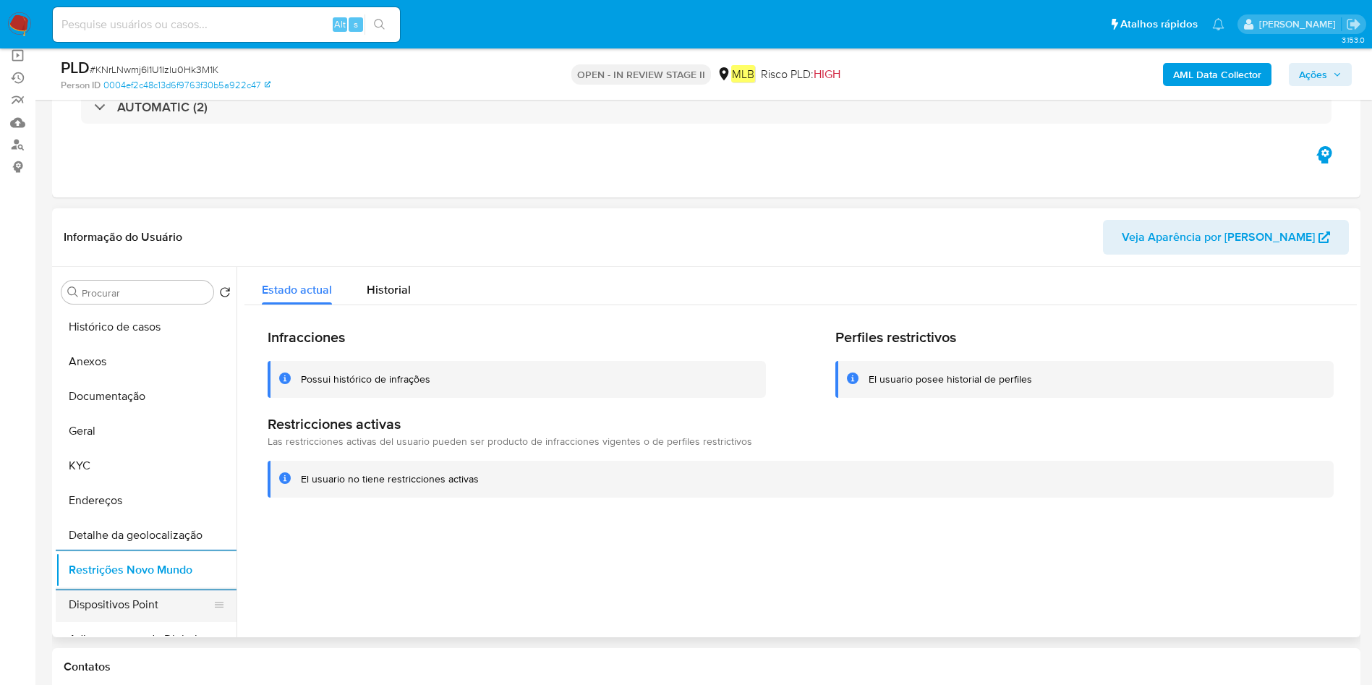
click at [99, 594] on button "Dispositivos Point" at bounding box center [140, 604] width 169 height 35
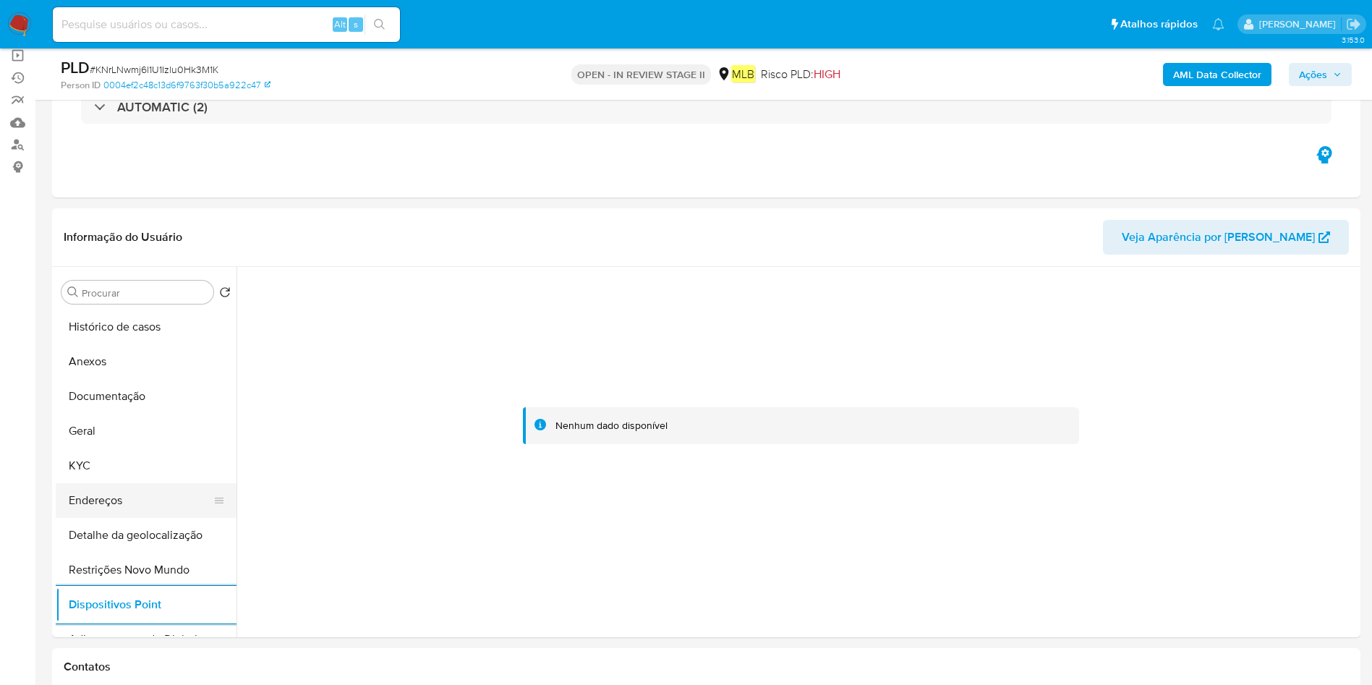
click at [79, 493] on button "Endereços" at bounding box center [140, 500] width 169 height 35
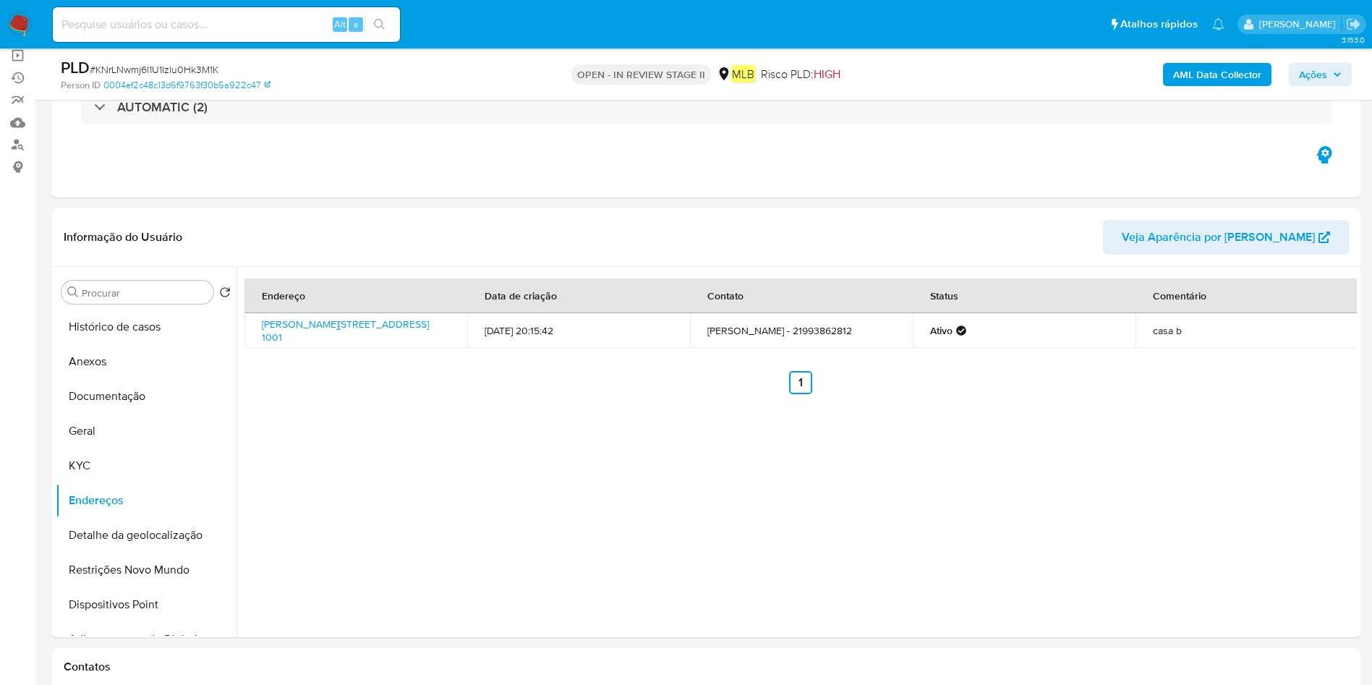
click at [341, 381] on ul "Anterior 1 Siguiente" at bounding box center [800, 382] width 1112 height 23
drag, startPoint x: 252, startPoint y: 317, endPoint x: 307, endPoint y: 336, distance: 58.8
click at [307, 336] on td "Estrada Coronel Silva Barros 1001, Duque De Caxias, Rio De Janeiro, 25211440, B…" at bounding box center [355, 330] width 223 height 35
copy link "Estrada Coronel Silva Barros 1001, Duque De Caxias"
